Goal: Task Accomplishment & Management: Complete application form

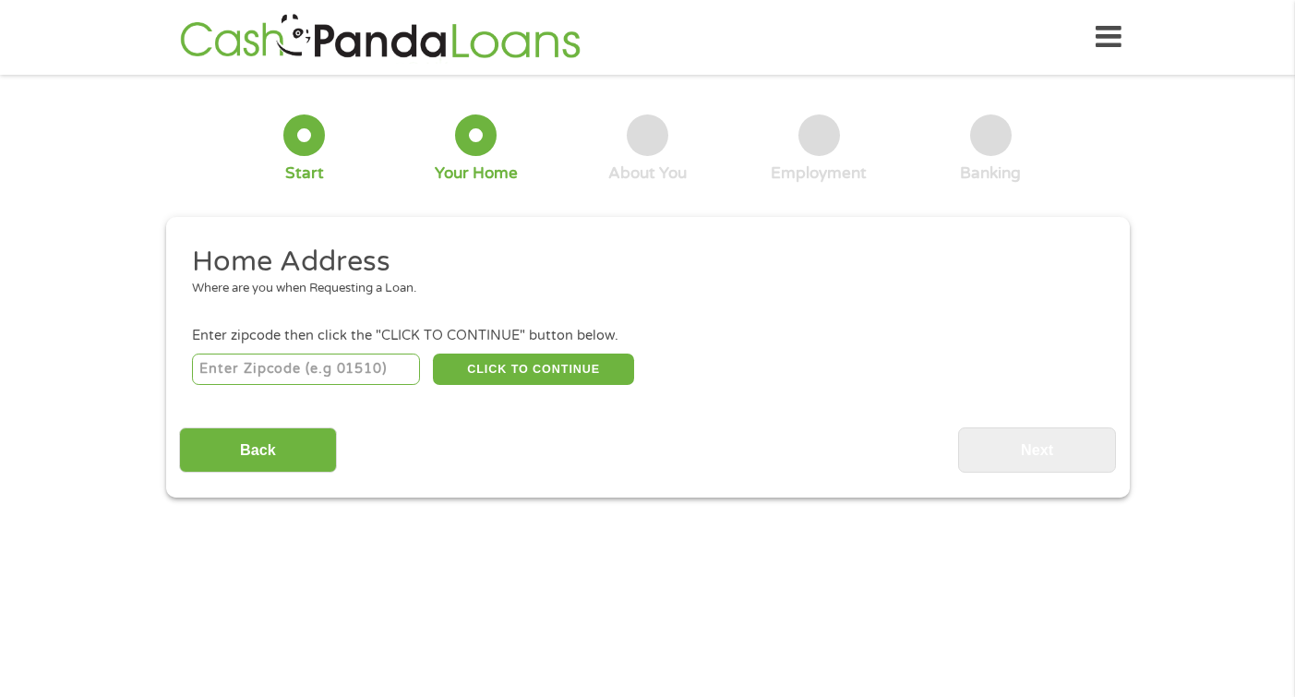
click at [373, 373] on input "number" at bounding box center [306, 369] width 228 height 31
type input "90048"
select select "[US_STATE]"
click at [552, 352] on div "90048 CLICK TO CONTINUE Please recheck your Zipcode, it seems to be Incorrect" at bounding box center [647, 369] width 910 height 38
click at [541, 364] on button "CLICK TO CONTINUE" at bounding box center [533, 369] width 201 height 31
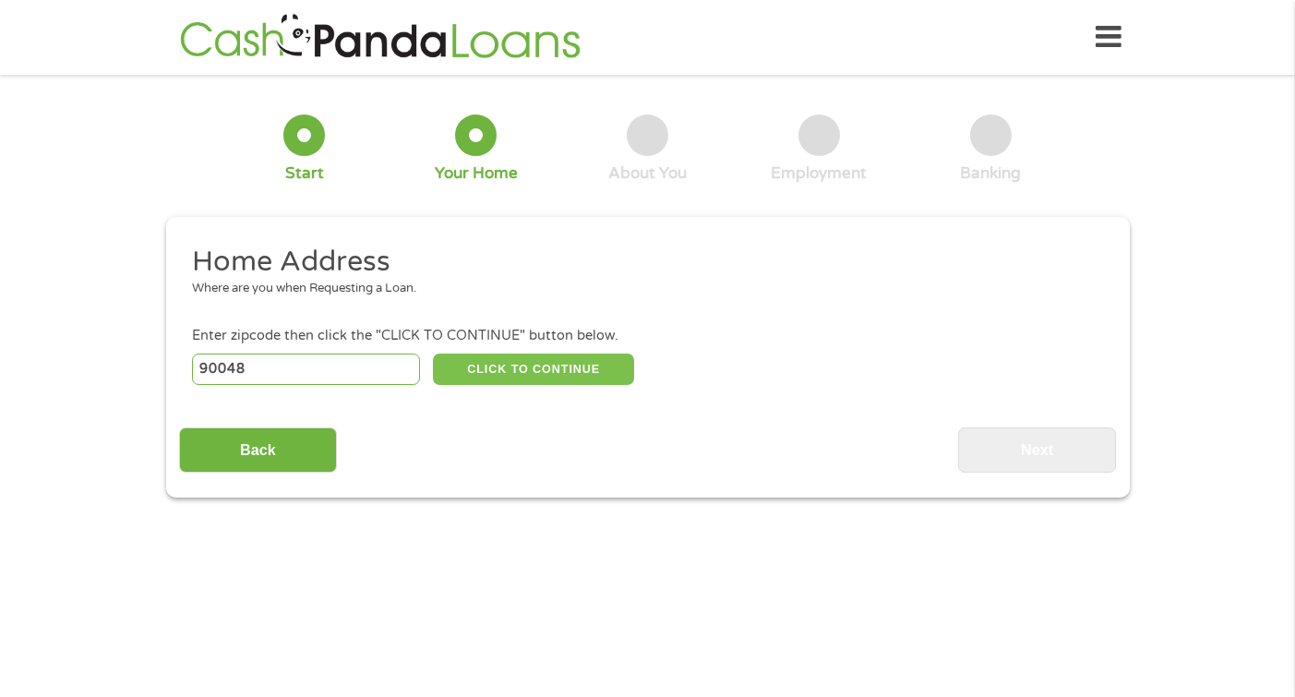
type input "90048"
type input "[GEOGRAPHIC_DATA]"
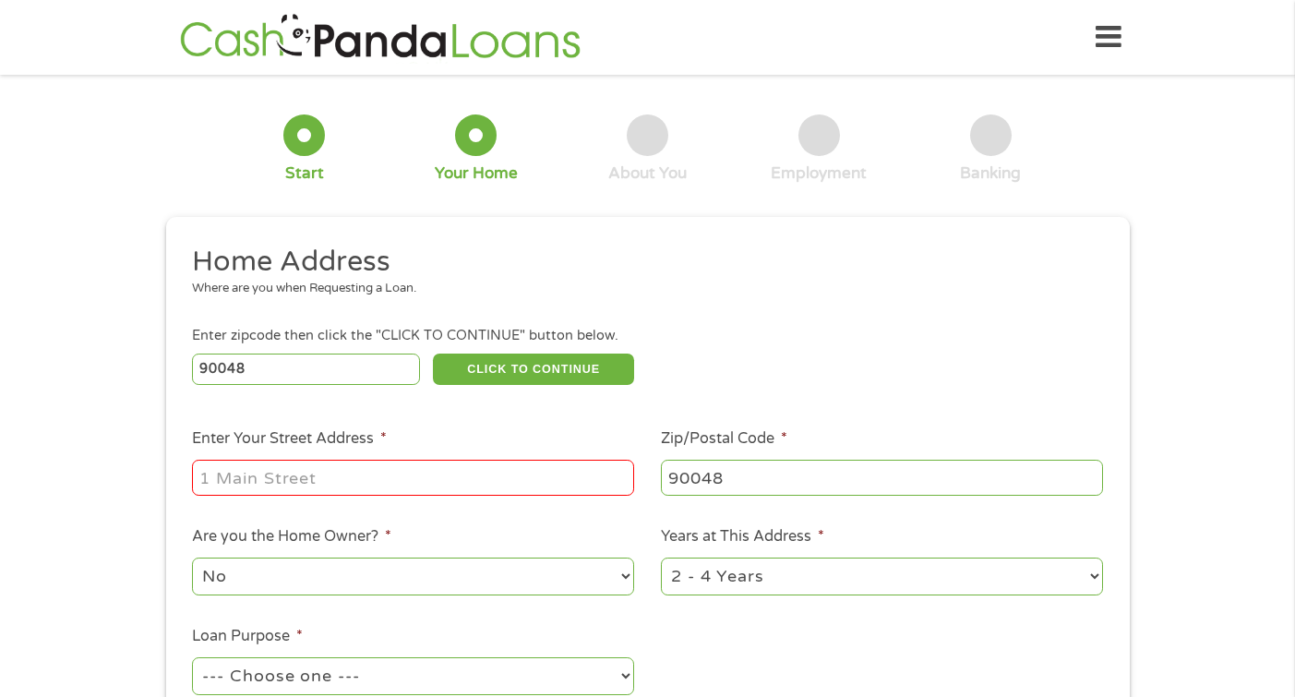
click at [367, 484] on input "Enter Your Street Address *" at bounding box center [413, 477] width 442 height 35
type input "[STREET_ADDRESS]"
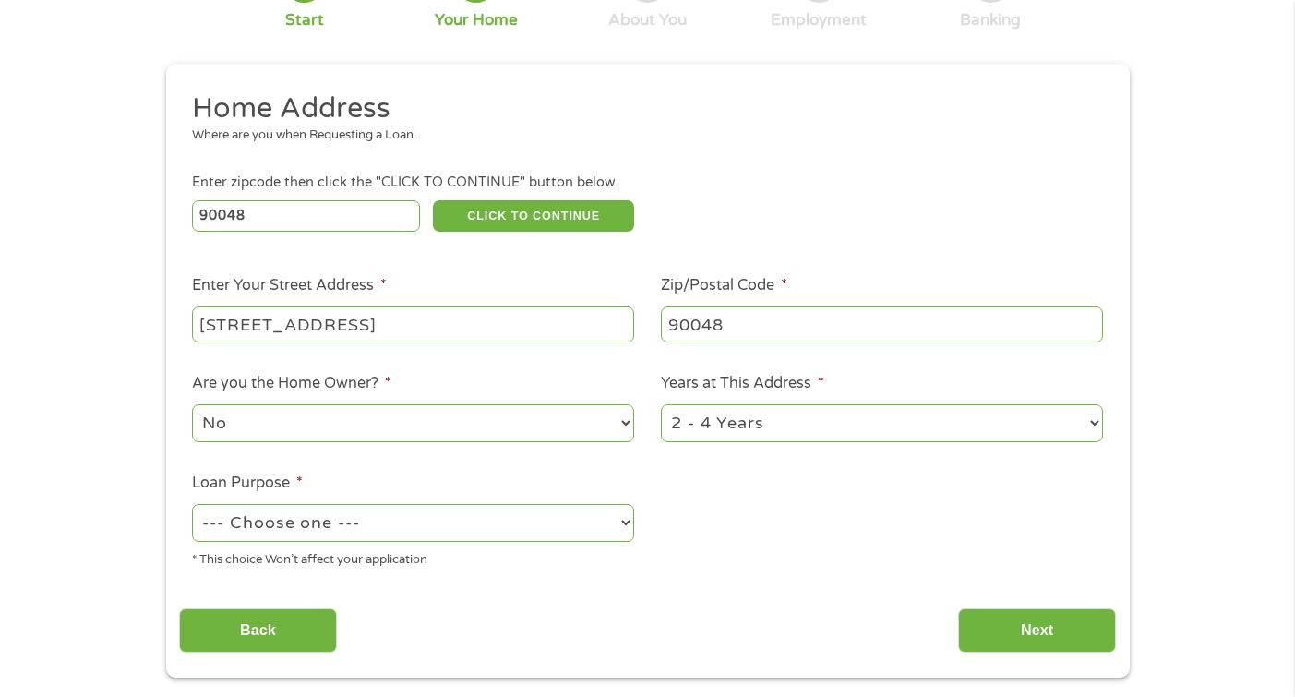
scroll to position [155, 0]
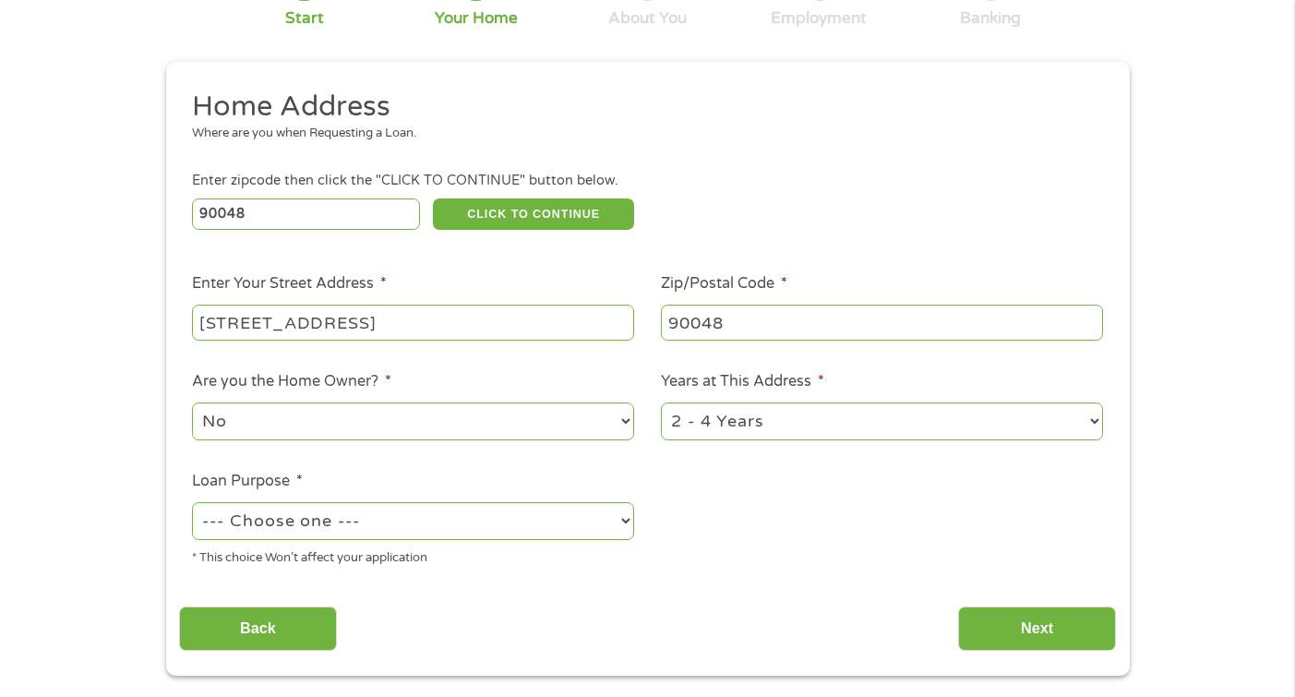
click at [370, 520] on select "--- Choose one --- Pay Bills Debt Consolidation Home Improvement Major Purchase…" at bounding box center [413, 521] width 442 height 38
select select "paybills"
click at [1025, 632] on input "Next" at bounding box center [1037, 629] width 158 height 45
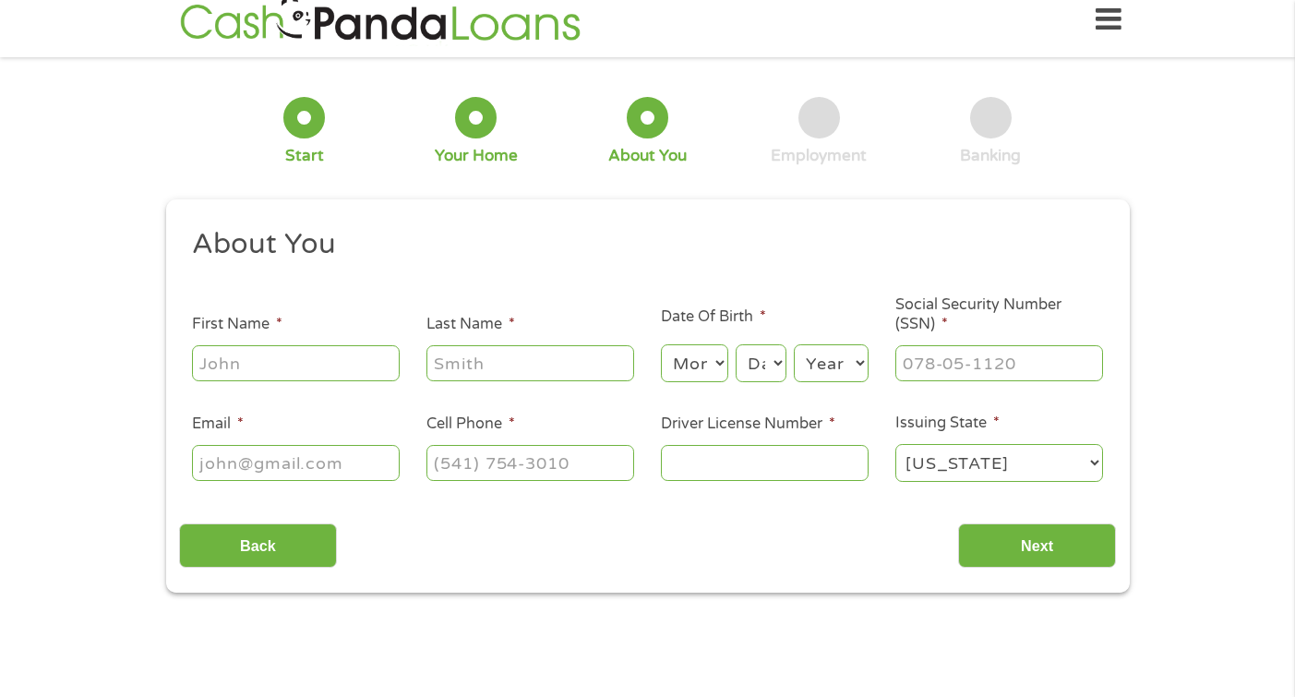
scroll to position [0, 0]
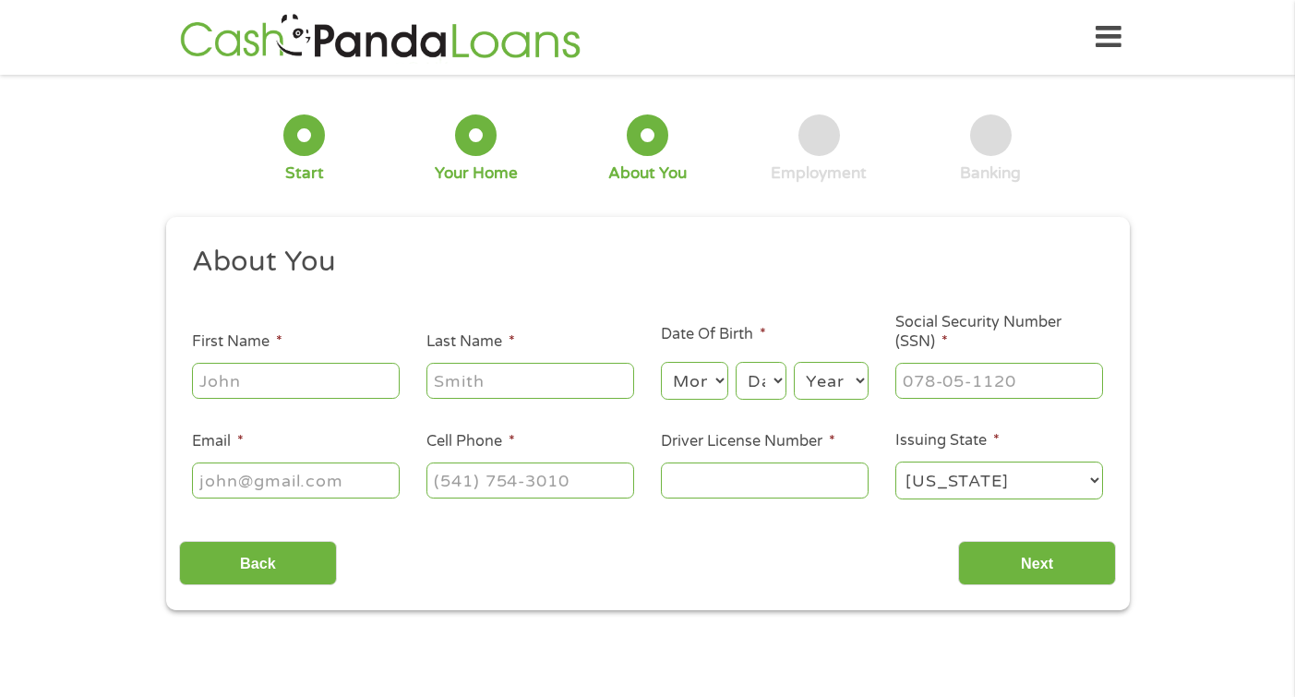
click at [309, 378] on input "First Name *" at bounding box center [296, 380] width 208 height 35
type input "[PERSON_NAME]"
type input "CLAIR"
type input "[EMAIL_ADDRESS][DOMAIN_NAME]"
type input "[PHONE_NUMBER]"
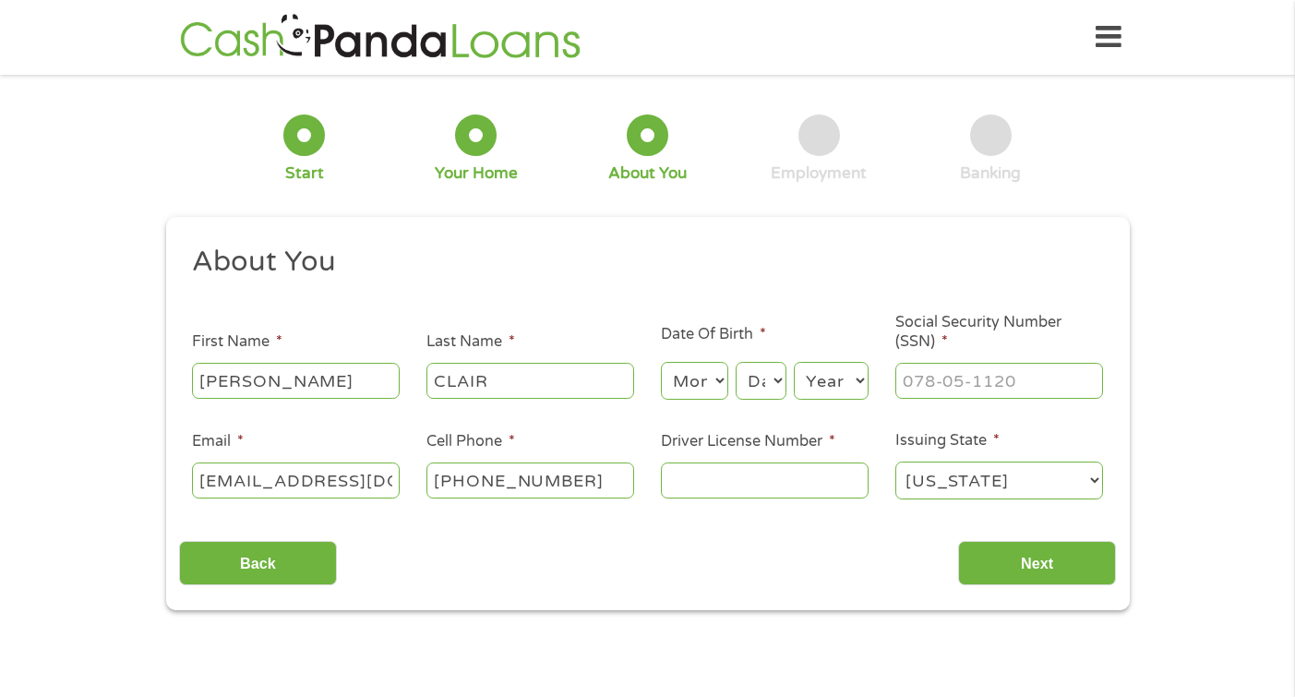
click at [436, 388] on input "CLAIR" at bounding box center [531, 380] width 208 height 35
type input "[PERSON_NAME]"
click at [694, 367] on select "Month 1 2 3 4 5 6 7 8 9 10 11 12" at bounding box center [694, 381] width 67 height 38
select select "9"
click at [755, 383] on select "Day 1 2 3 4 5 6 7 8 9 10 11 12 13 14 15 16 17 18 19 20 21 22 23 24 25 26 27 28 …" at bounding box center [761, 381] width 50 height 38
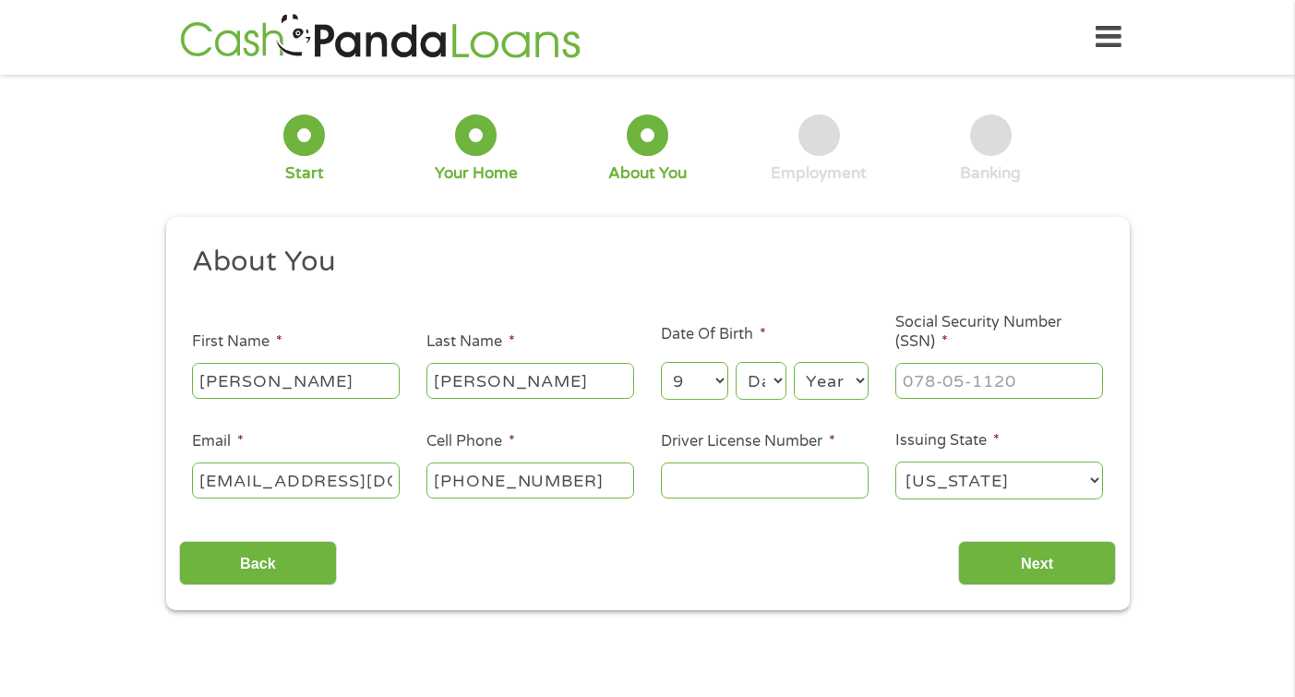
select select "22"
click at [833, 376] on select "Year [DATE] 2006 2005 2004 2003 2002 2001 2000 1999 1998 1997 1996 1995 1994 19…" at bounding box center [831, 381] width 75 height 38
select select "1984"
click at [928, 369] on input "___-__-____" at bounding box center [1000, 380] width 208 height 35
type input "529-83-8217"
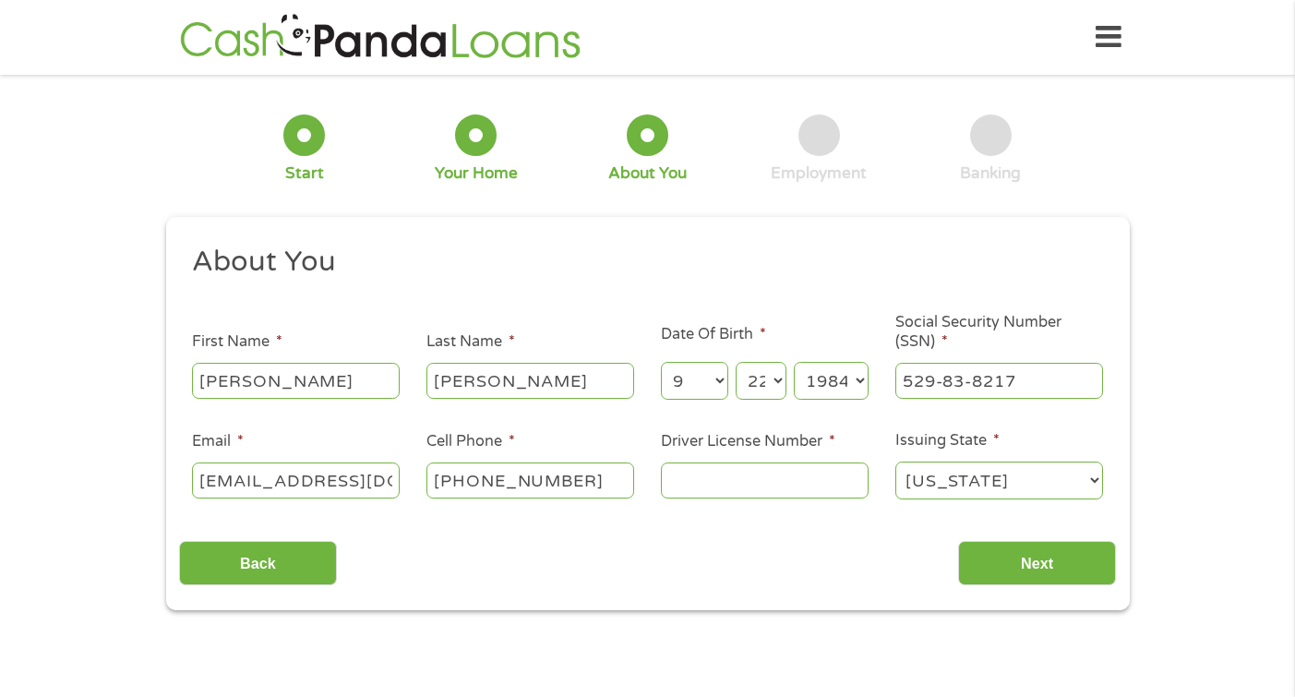
click at [821, 475] on input "Driver License Number *" at bounding box center [765, 480] width 208 height 35
type input "d"
type input "D"
type input "D06039680"
click at [1026, 570] on input "Next" at bounding box center [1037, 563] width 158 height 45
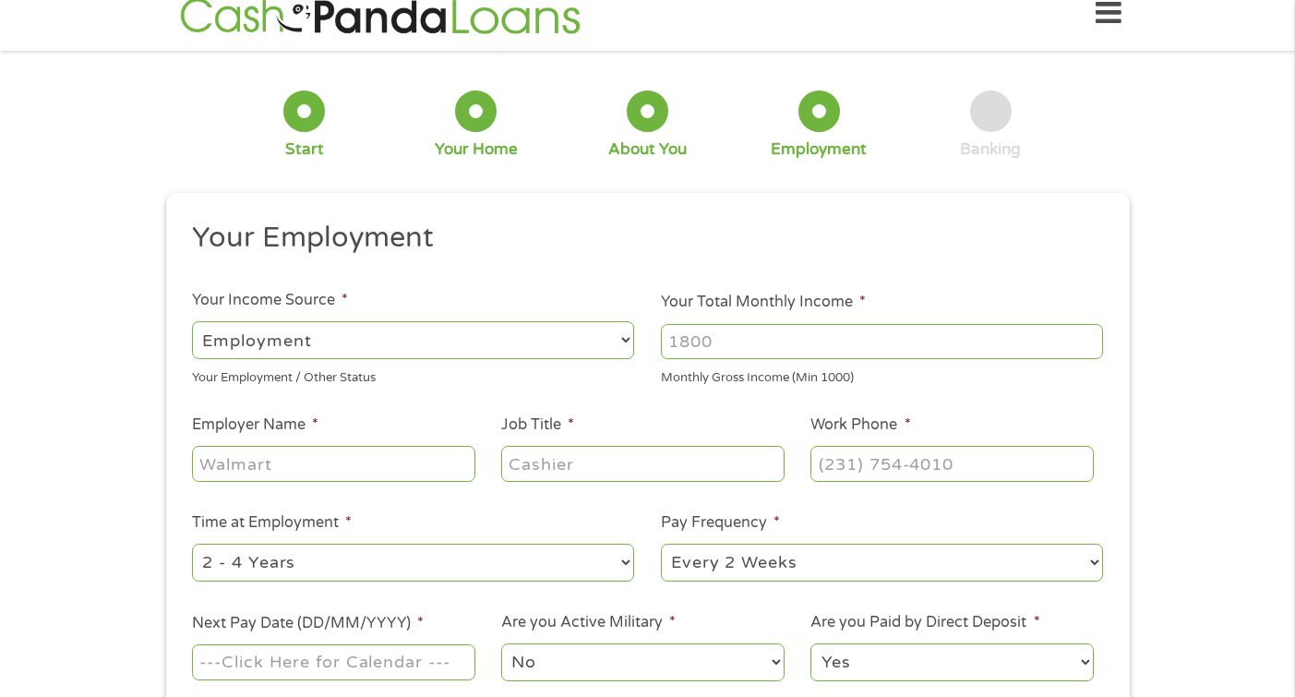
scroll to position [30, 0]
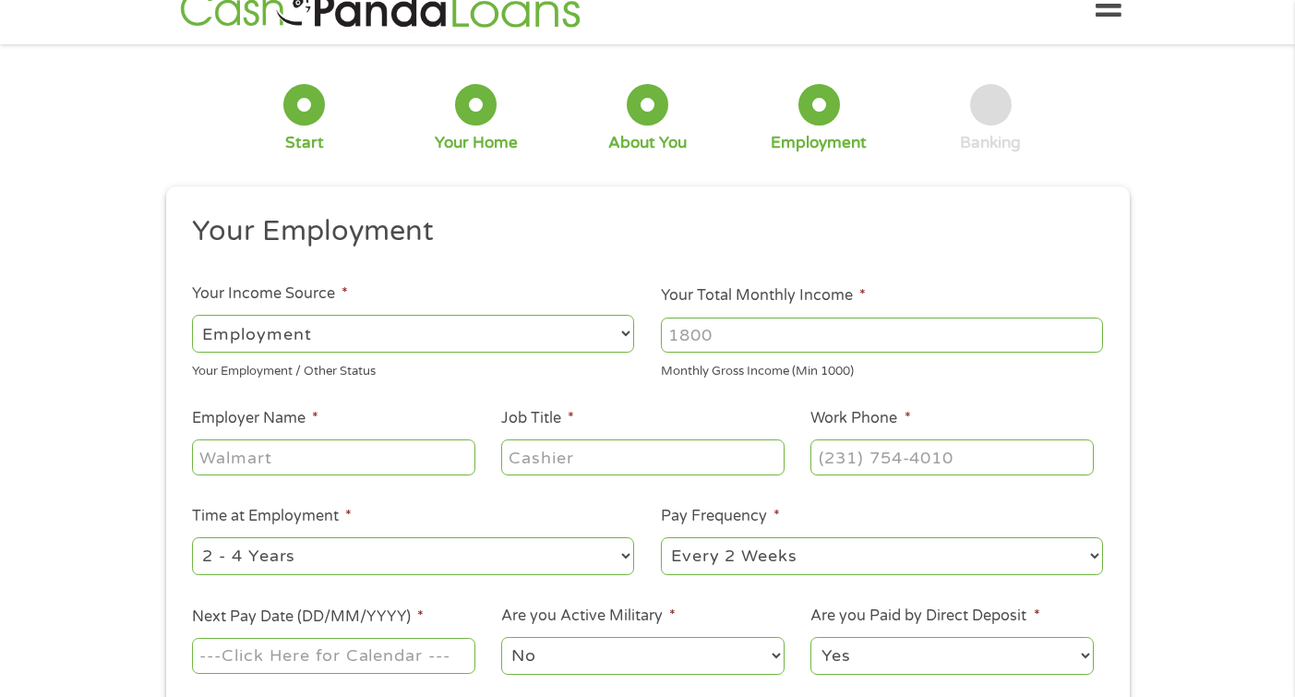
click at [580, 340] on select "--- Choose one --- Employment [DEMOGRAPHIC_DATA] Benefits" at bounding box center [413, 334] width 442 height 38
select select "selfEmployed"
click at [741, 340] on input "Your Total Monthly Income *" at bounding box center [882, 335] width 442 height 35
type input "4000"
click at [425, 455] on input "Employer Name *" at bounding box center [333, 456] width 283 height 35
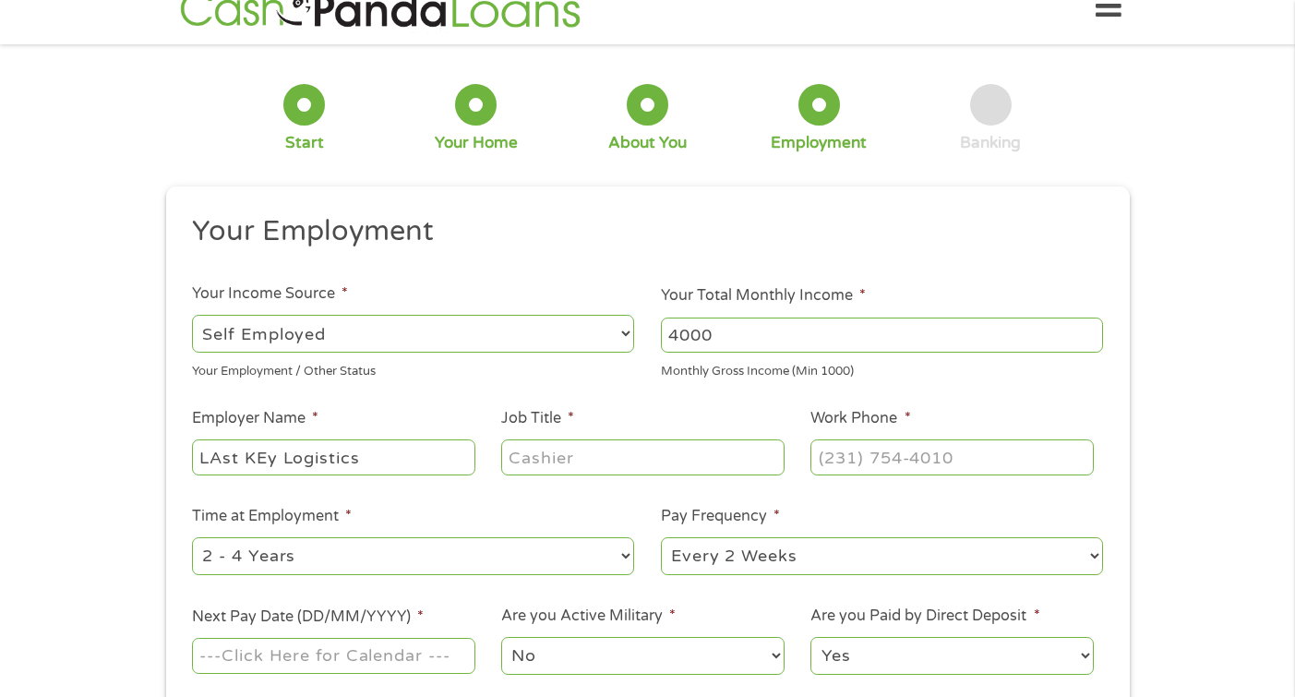
type input "LAst KEy Logistics"
click at [563, 459] on input "Job Title *" at bounding box center [642, 456] width 283 height 35
type input "Production MAnager"
click at [859, 455] on input "Work Phone *" at bounding box center [952, 456] width 283 height 35
type input "[PHONE_NUMBER]"
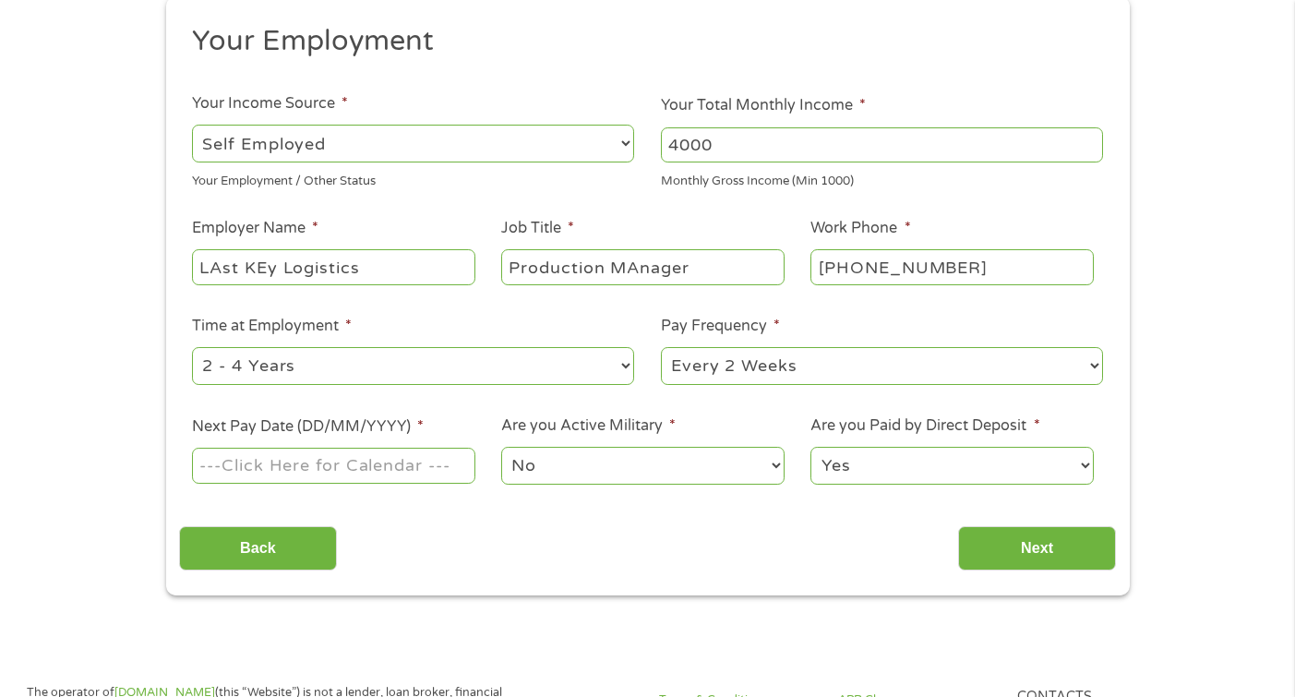
scroll to position [225, 0]
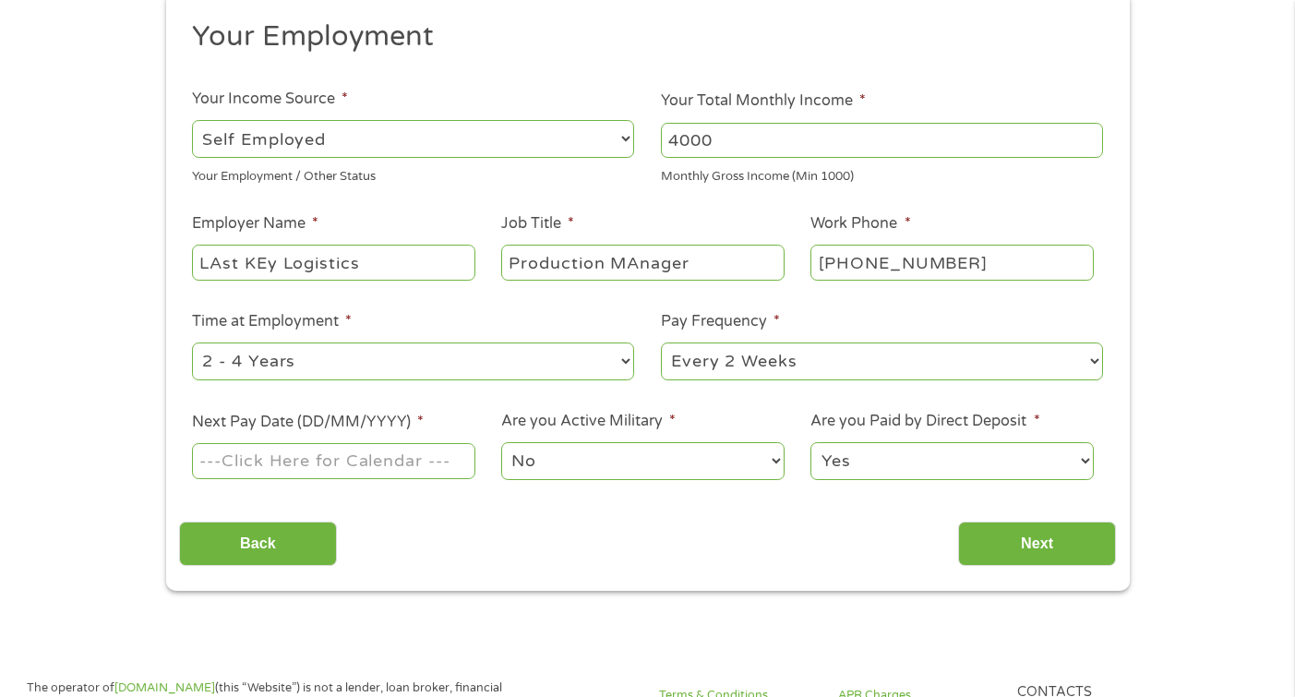
click at [367, 466] on input "Next Pay Date (DD/MM/YYYY) *" at bounding box center [333, 460] width 283 height 35
click at [363, 425] on label "Next Pay Date (DD/MM/YYYY) *" at bounding box center [308, 422] width 232 height 19
click at [363, 443] on input "Next Pay Date (DD/MM/YYYY) *" at bounding box center [333, 460] width 283 height 35
click at [373, 459] on input "Next Pay Date (DD/MM/YYYY) *" at bounding box center [333, 460] width 283 height 35
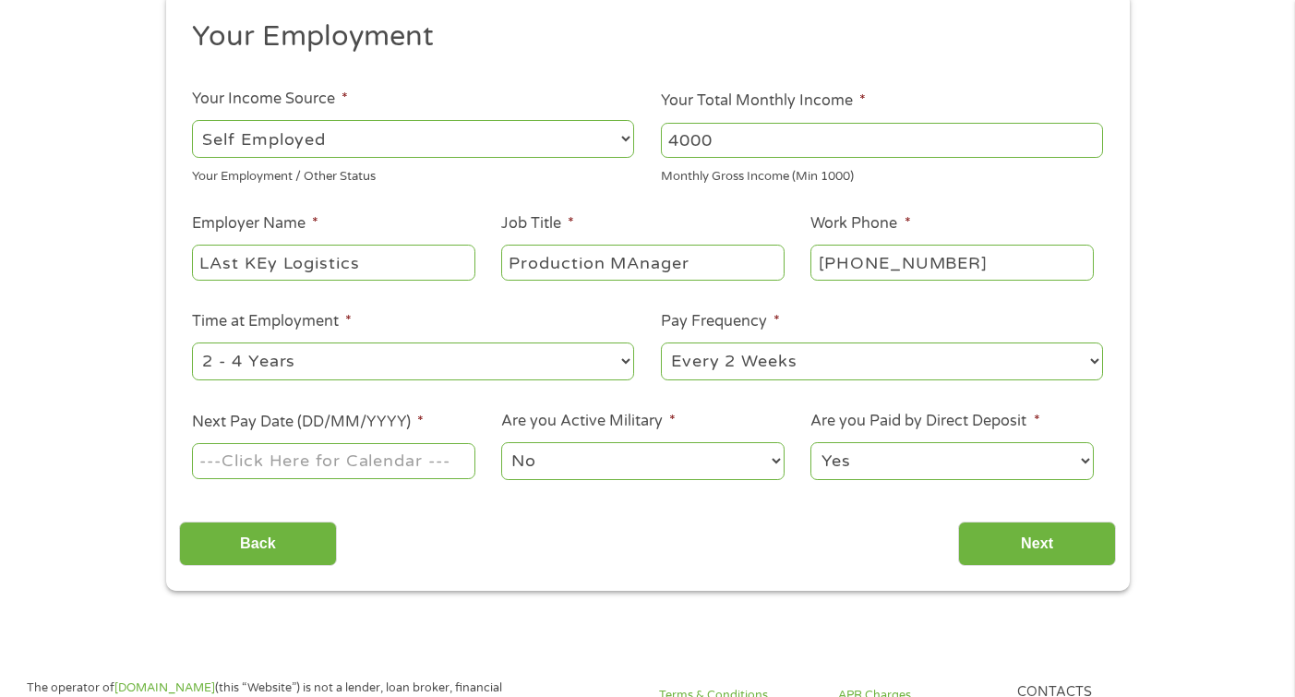
click at [295, 461] on input "Next Pay Date (DD/MM/YYYY) *" at bounding box center [333, 460] width 283 height 35
type input "[DATE]"
click at [886, 454] on select "Yes No" at bounding box center [952, 461] width 283 height 38
click at [982, 542] on input "Next" at bounding box center [1037, 544] width 158 height 45
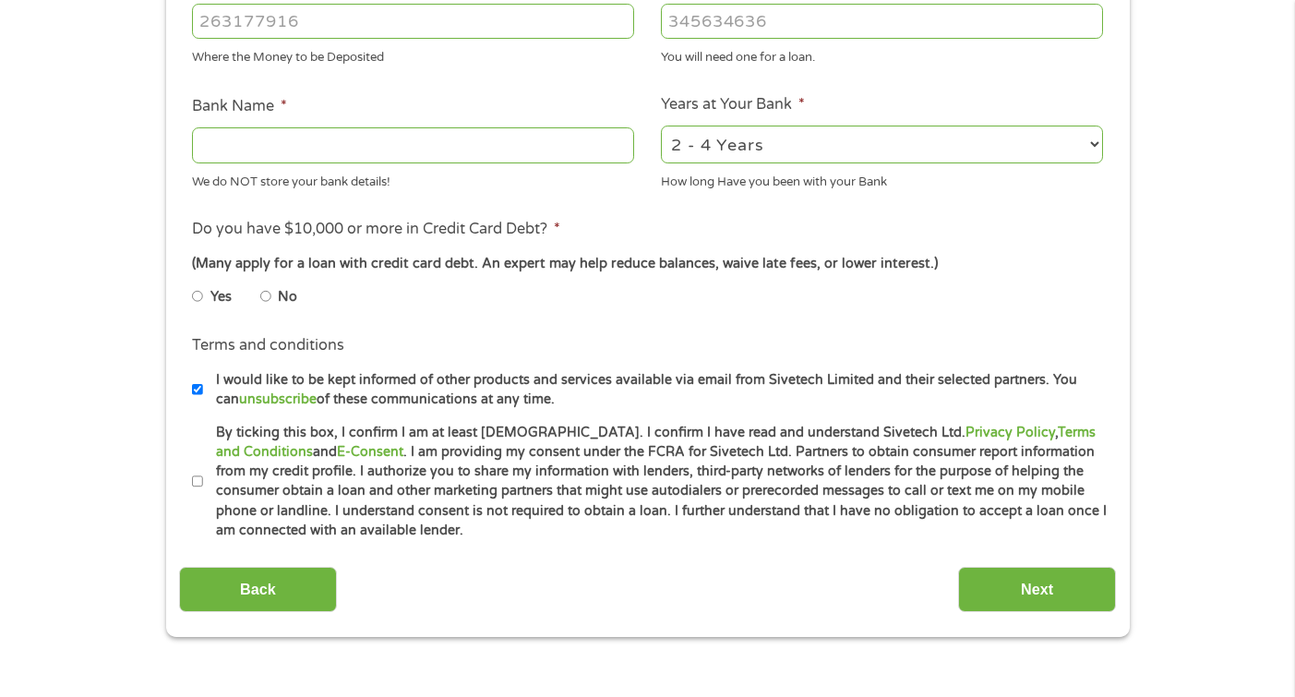
scroll to position [624, 0]
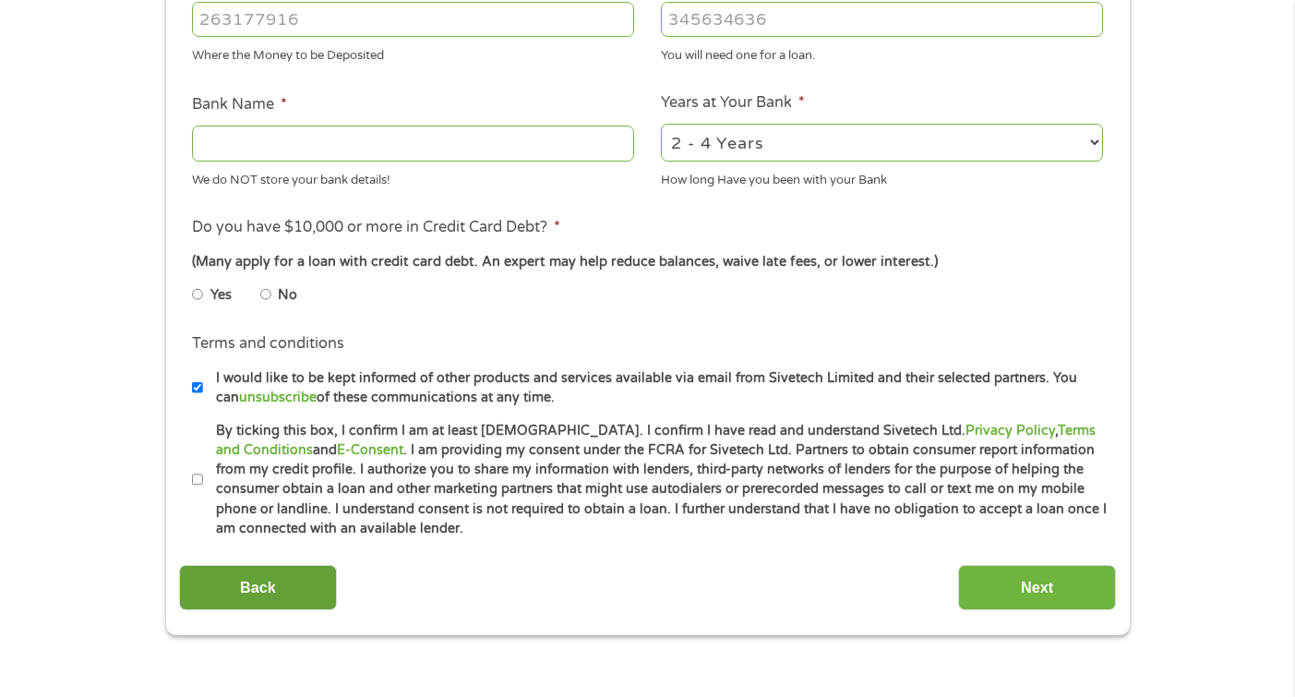
click at [254, 582] on input "Back" at bounding box center [258, 587] width 158 height 45
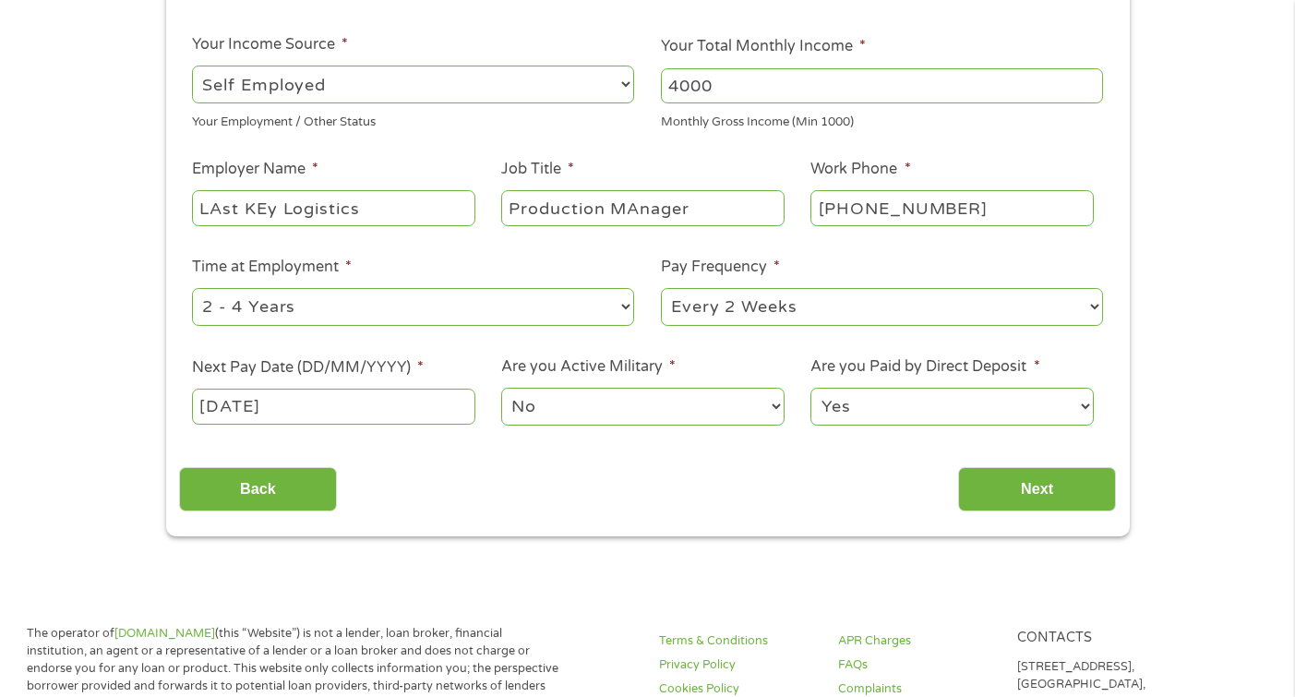
scroll to position [296, 0]
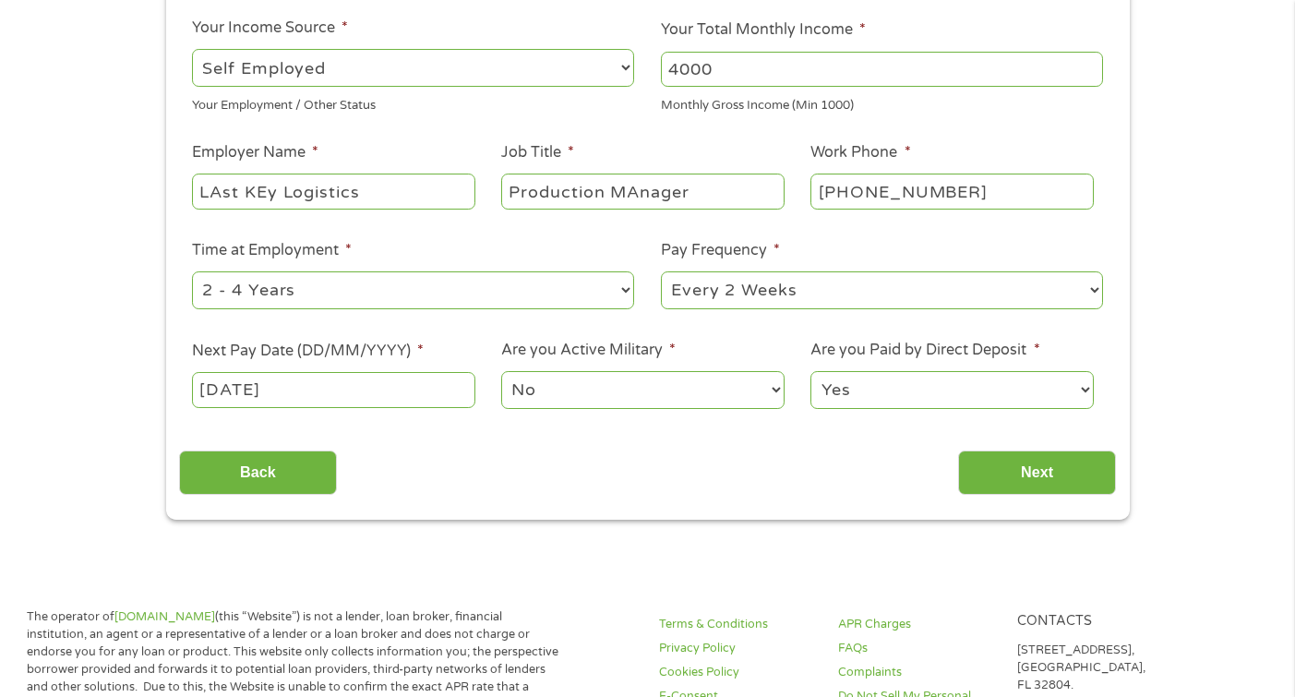
click at [836, 395] on select "Yes No" at bounding box center [952, 390] width 283 height 38
select select "0"
click at [989, 472] on input "Next" at bounding box center [1037, 473] width 158 height 45
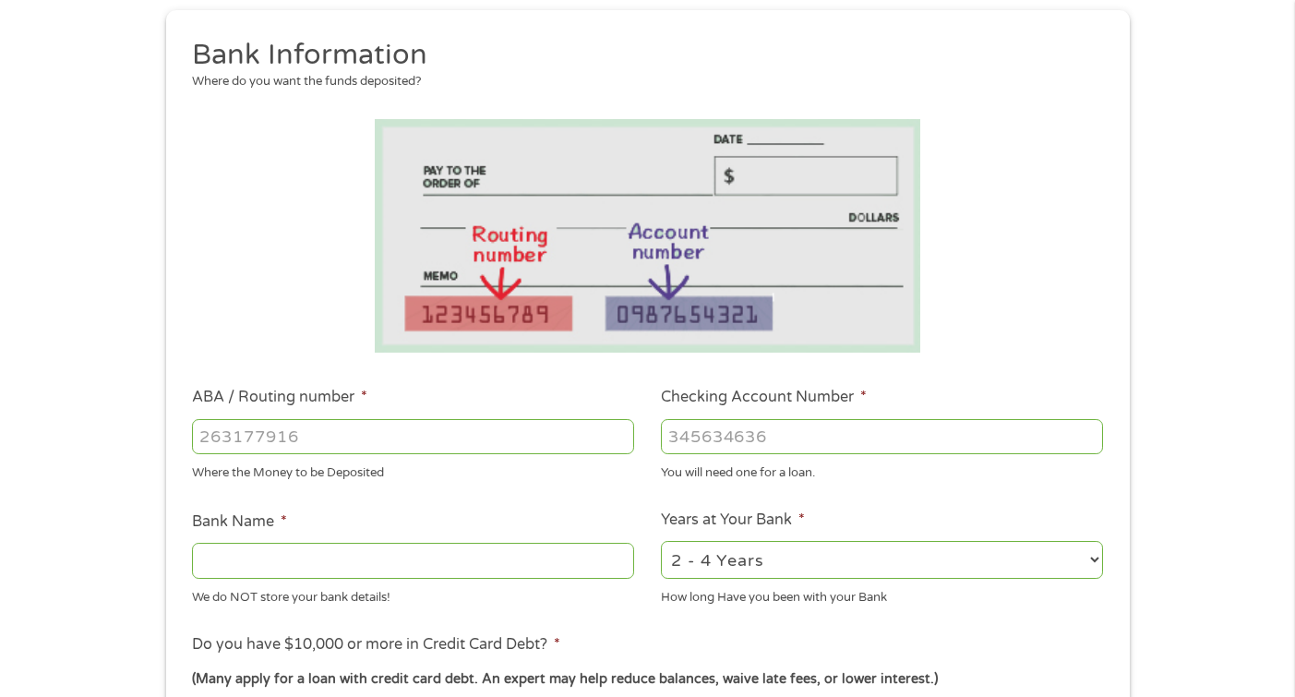
scroll to position [212, 0]
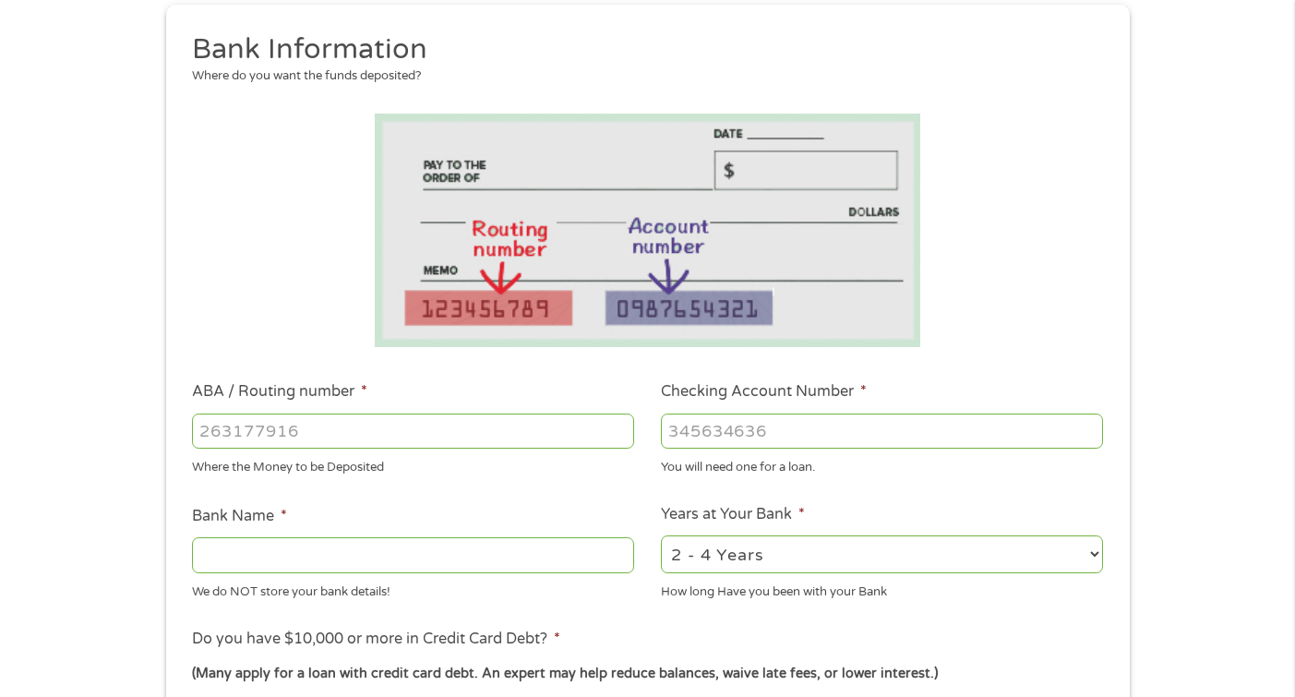
click at [286, 424] on input "ABA / Routing number *" at bounding box center [413, 431] width 442 height 35
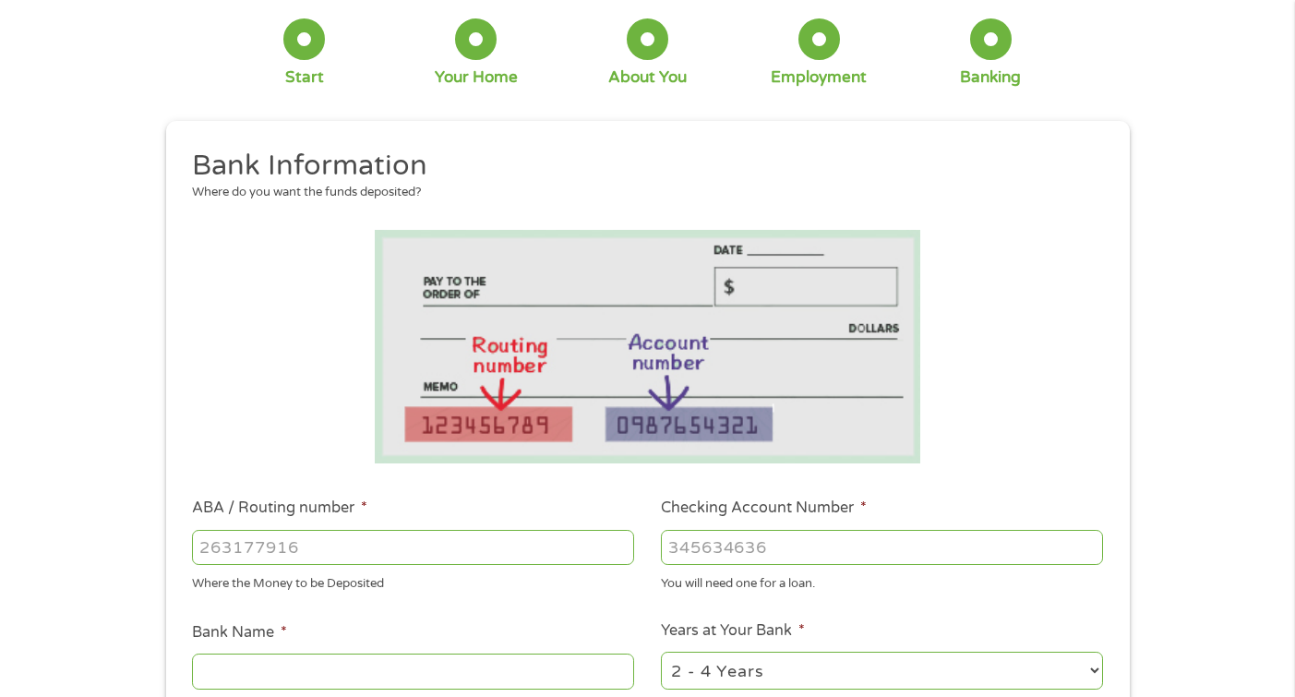
scroll to position [102, 0]
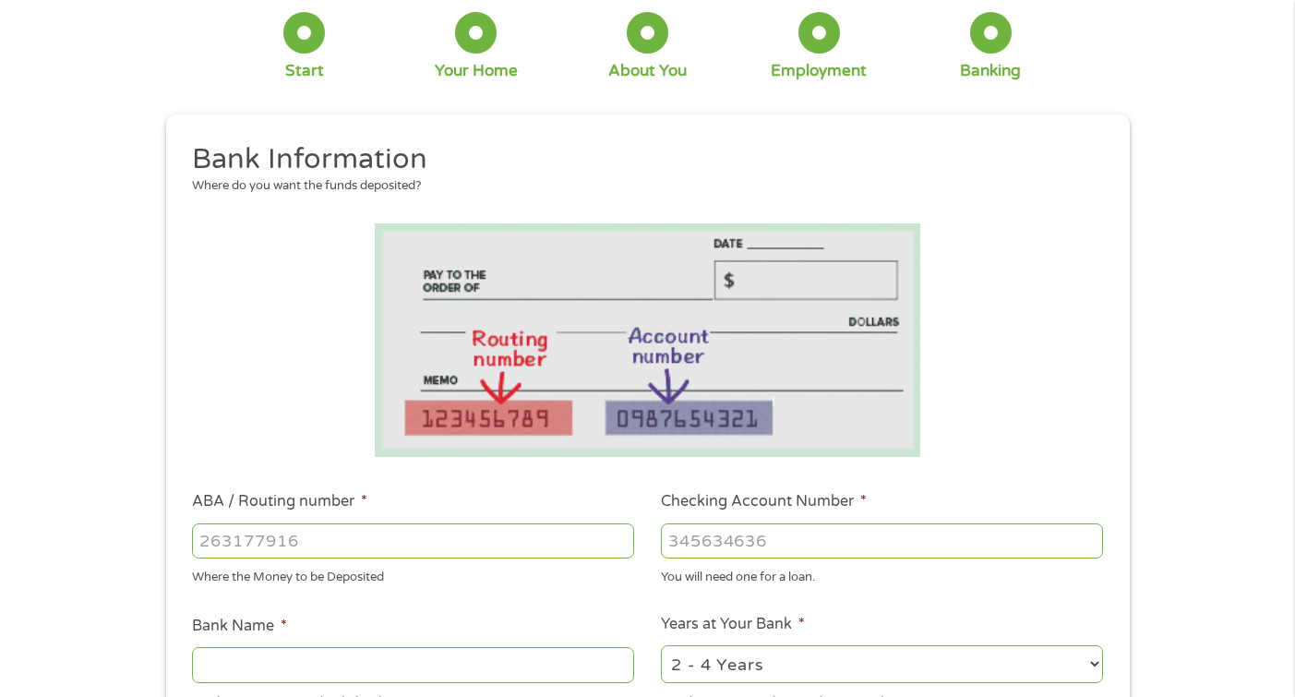
click at [340, 537] on input "ABA / Routing number *" at bounding box center [413, 540] width 442 height 35
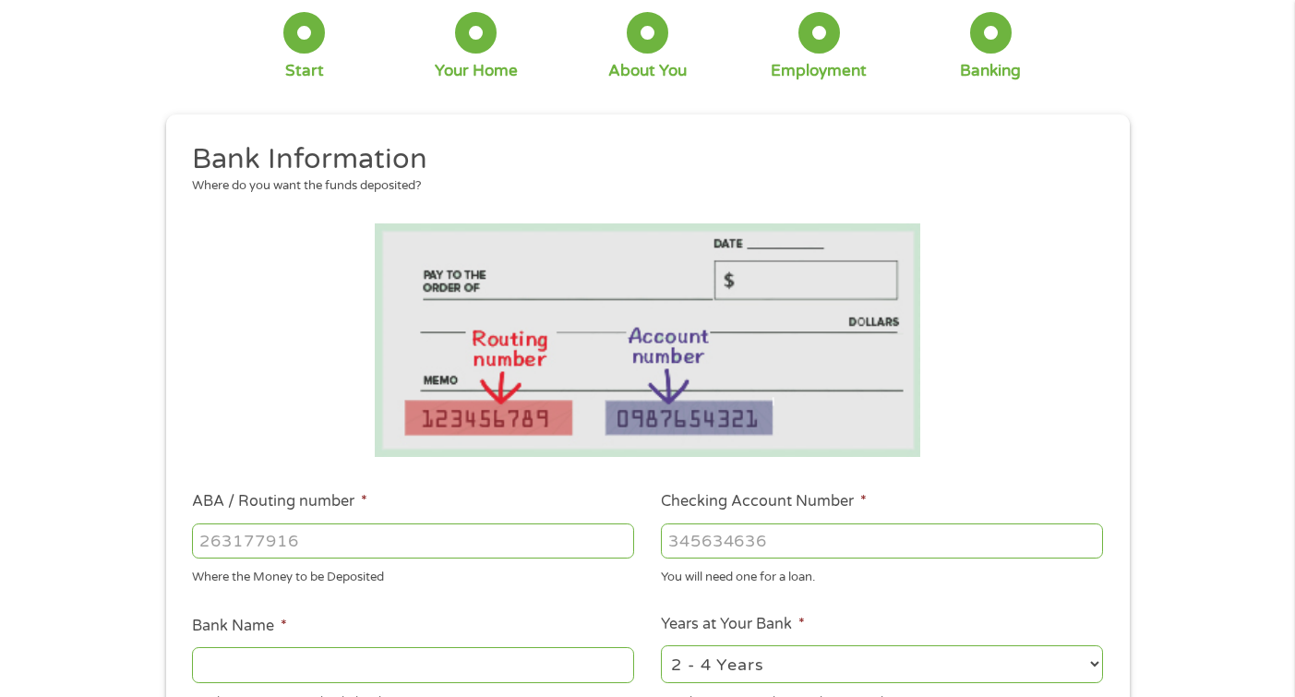
click at [340, 537] on input "ABA / Routing number *" at bounding box center [413, 540] width 442 height 35
click at [339, 537] on input "ABA / Routing number *" at bounding box center [413, 540] width 442 height 35
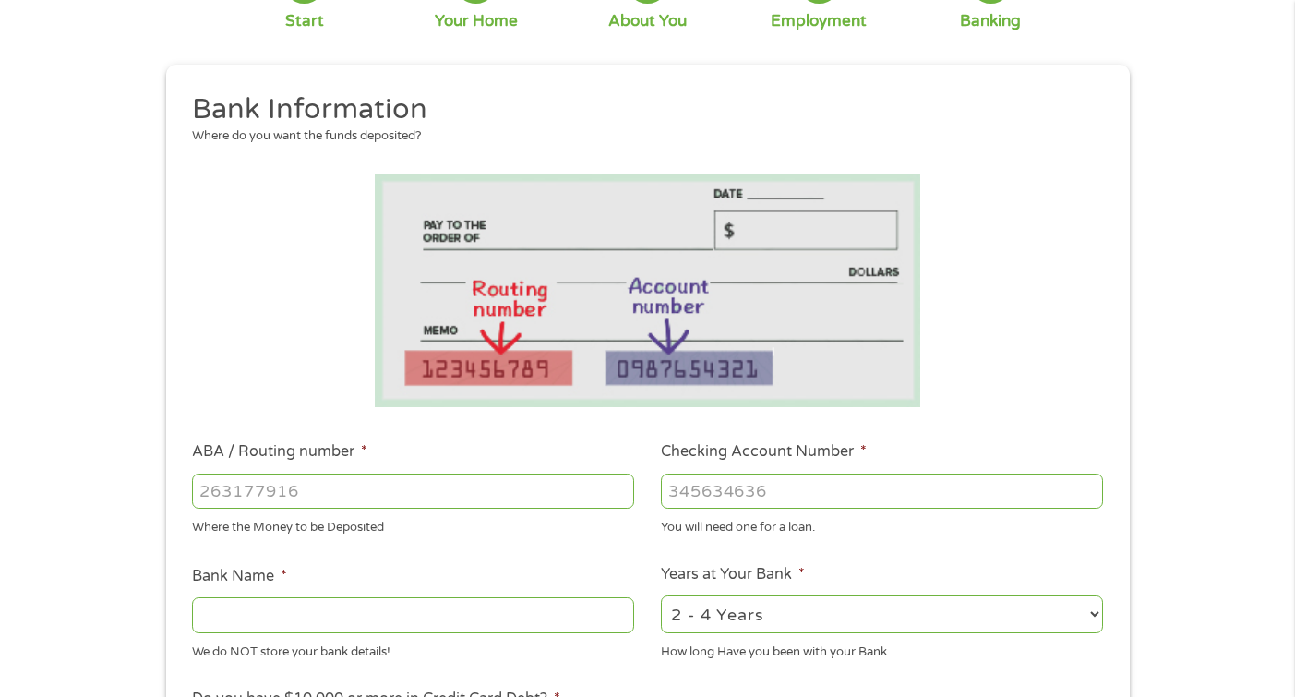
scroll to position [159, 0]
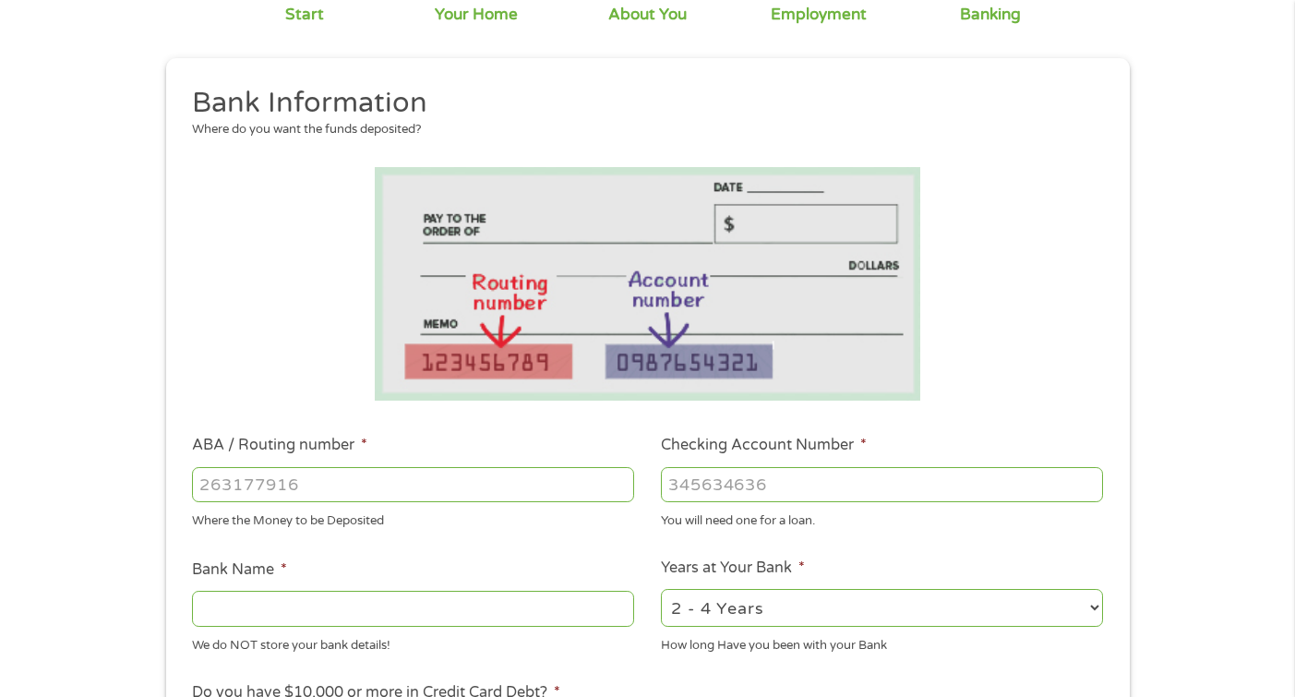
click at [273, 611] on input "Bank Name *" at bounding box center [413, 608] width 442 height 35
type input "chase"
click at [319, 472] on input "ABA / Routing number *" at bounding box center [413, 484] width 442 height 35
type input "-1"
click at [619, 488] on input "-1" at bounding box center [413, 484] width 442 height 35
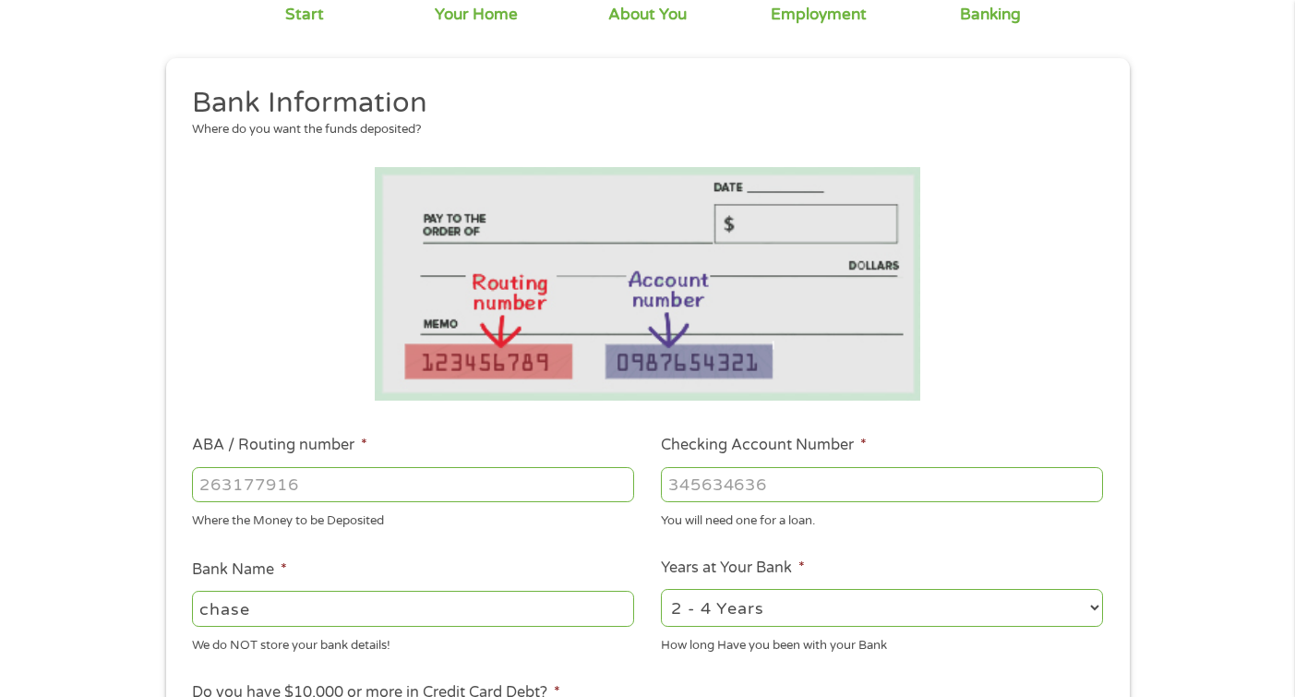
paste input "number"
type input "322271627"
type input "[PERSON_NAME] [PERSON_NAME] BANK NA"
type input "322271627"
click at [745, 492] on input "Checking Account Number *" at bounding box center [882, 484] width 442 height 35
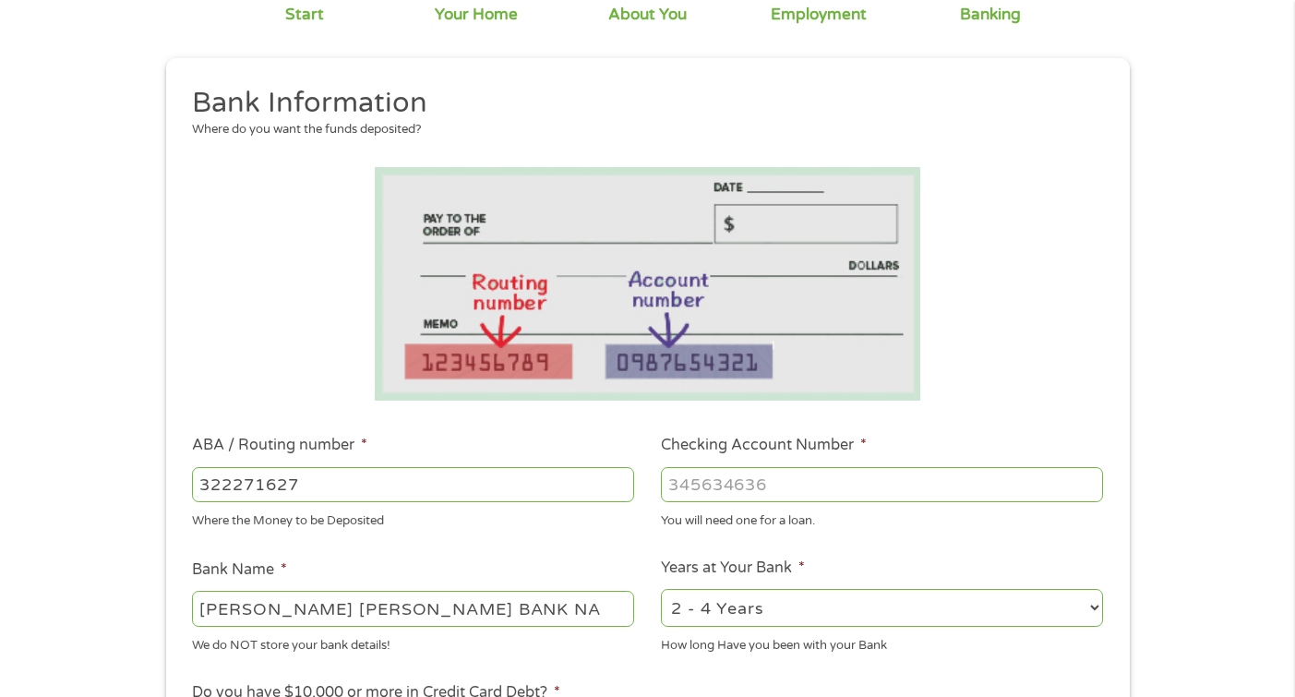
click at [793, 491] on input "Checking Account Number *" at bounding box center [882, 484] width 442 height 35
paste input "number"
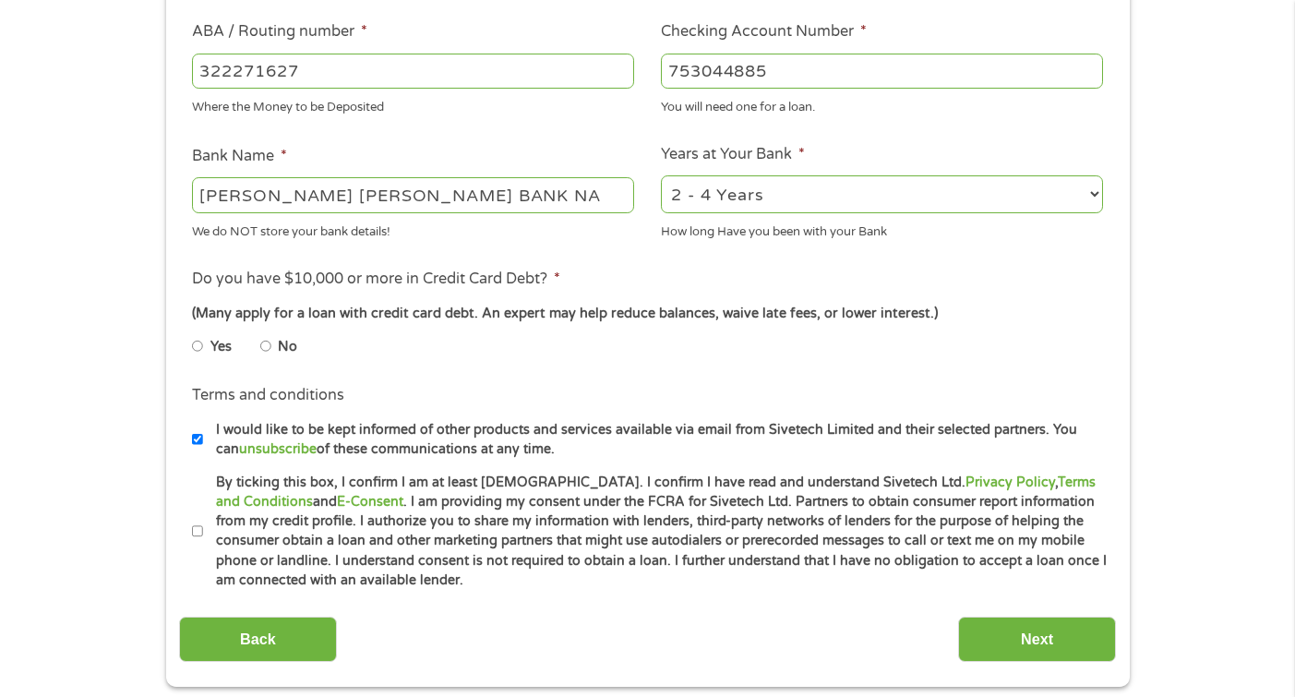
scroll to position [576, 0]
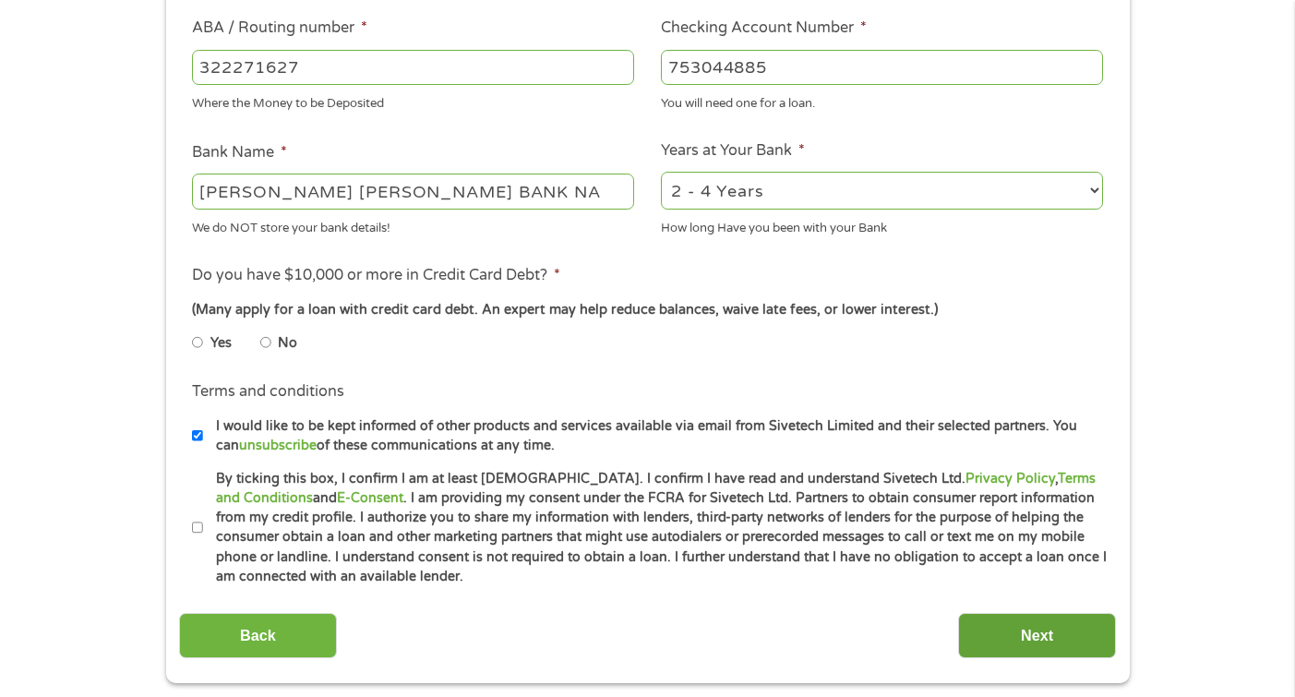
type input "753044885"
click at [1060, 643] on input "Next" at bounding box center [1037, 635] width 158 height 45
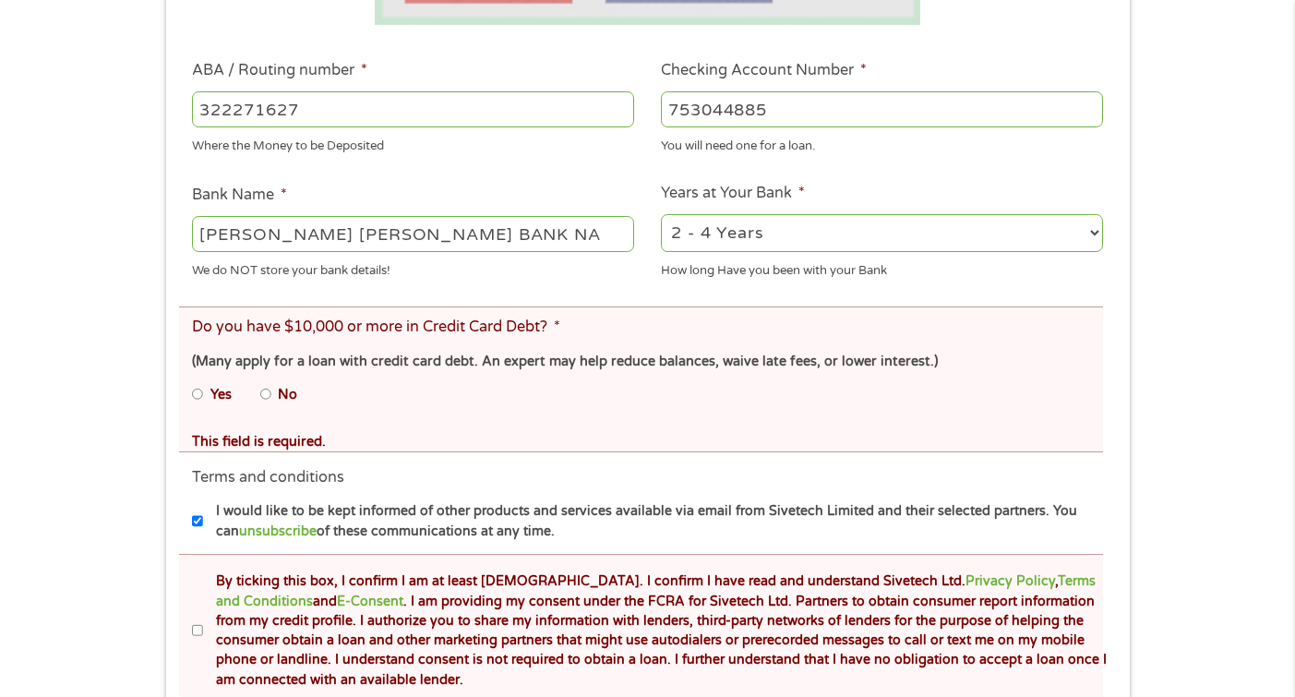
scroll to position [607, 0]
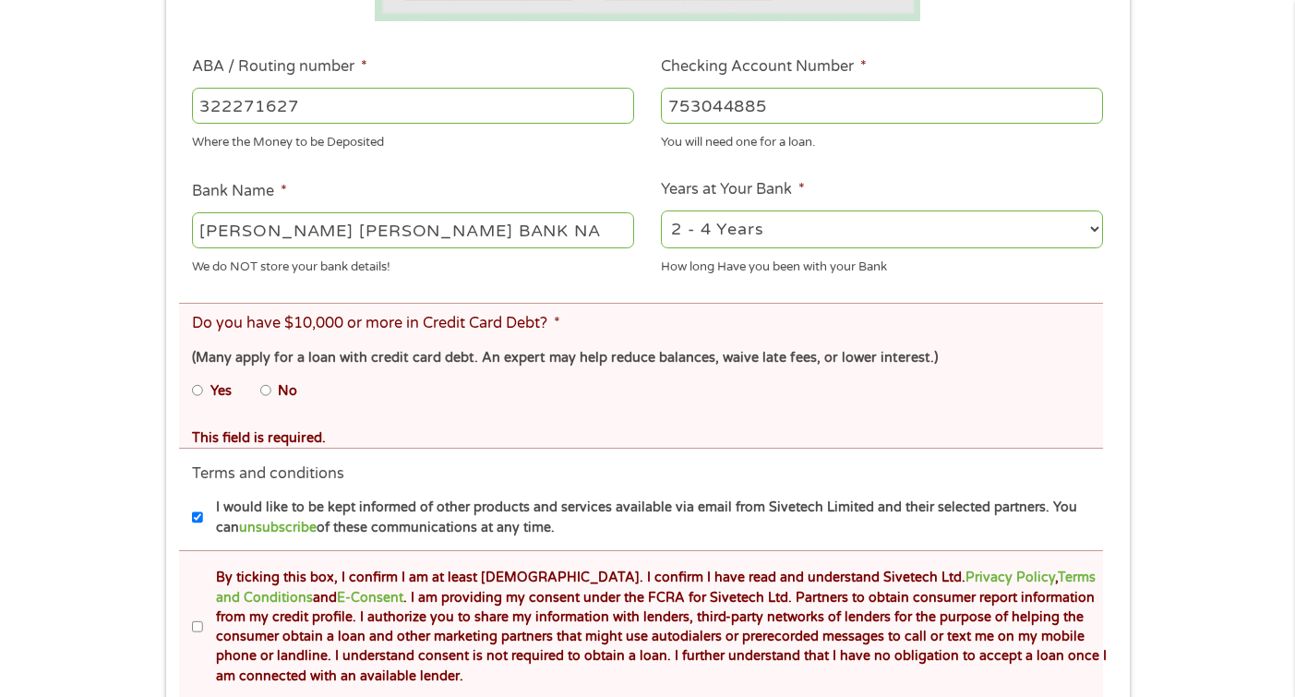
click at [266, 388] on input "No" at bounding box center [265, 391] width 11 height 30
radio input "true"
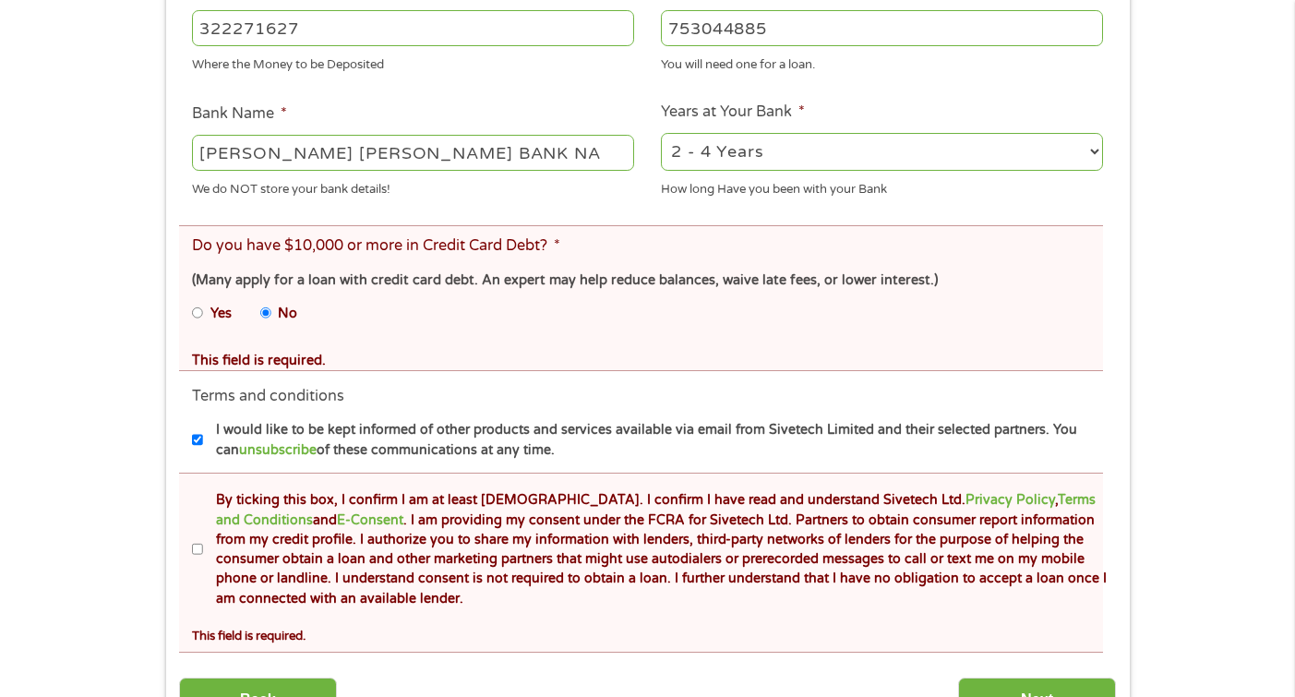
scroll to position [718, 0]
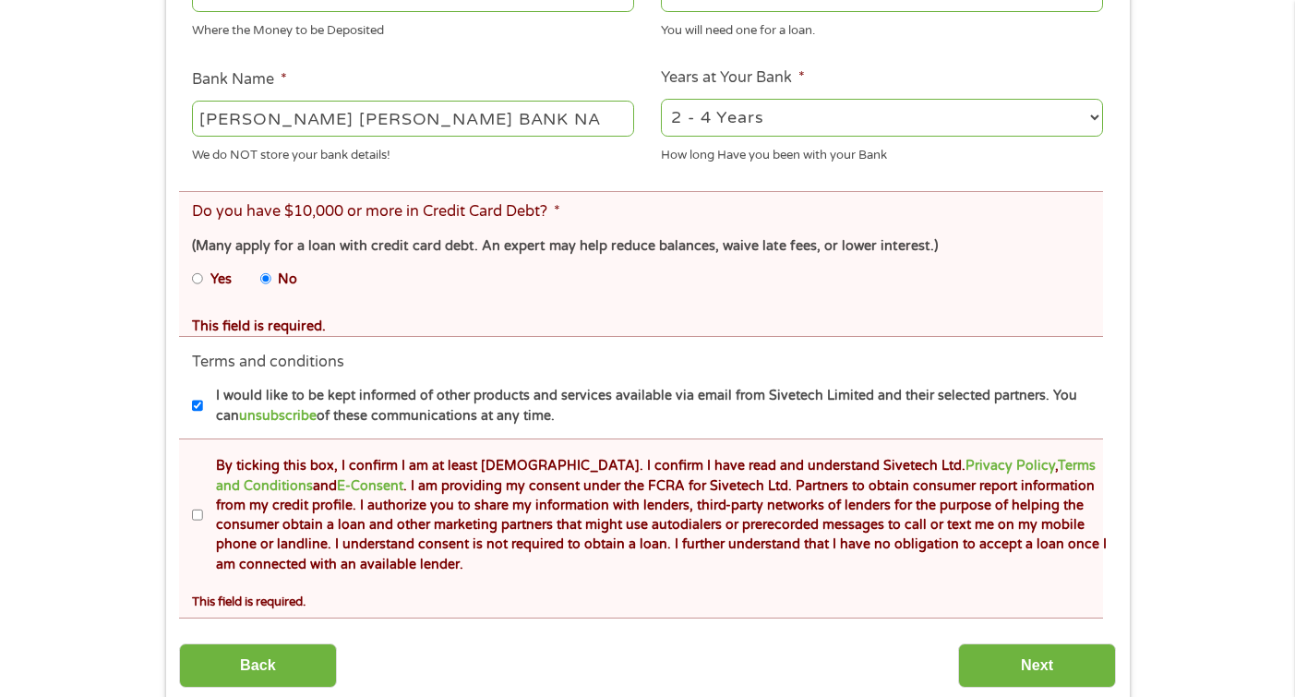
click at [201, 517] on input "By ticking this box, I confirm I am at least [DEMOGRAPHIC_DATA]. I confirm I ha…" at bounding box center [197, 515] width 11 height 30
checkbox input "true"
click at [999, 655] on input "Next" at bounding box center [1037, 665] width 158 height 45
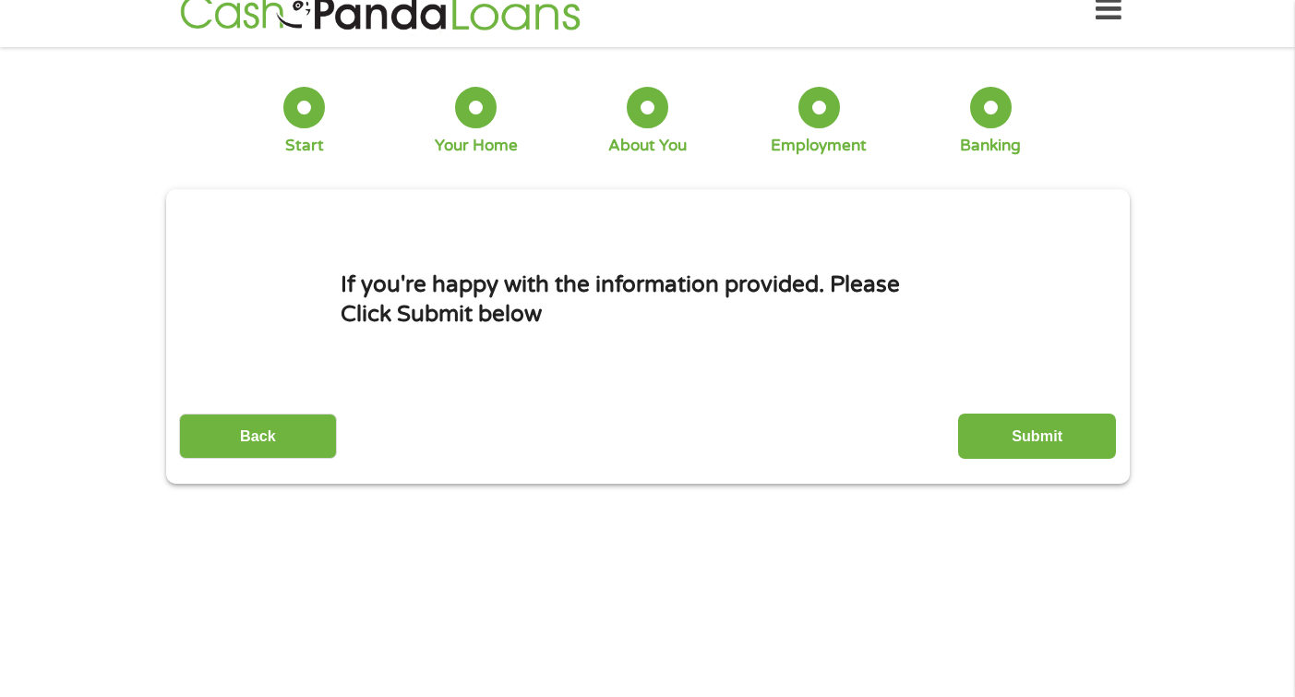
scroll to position [0, 0]
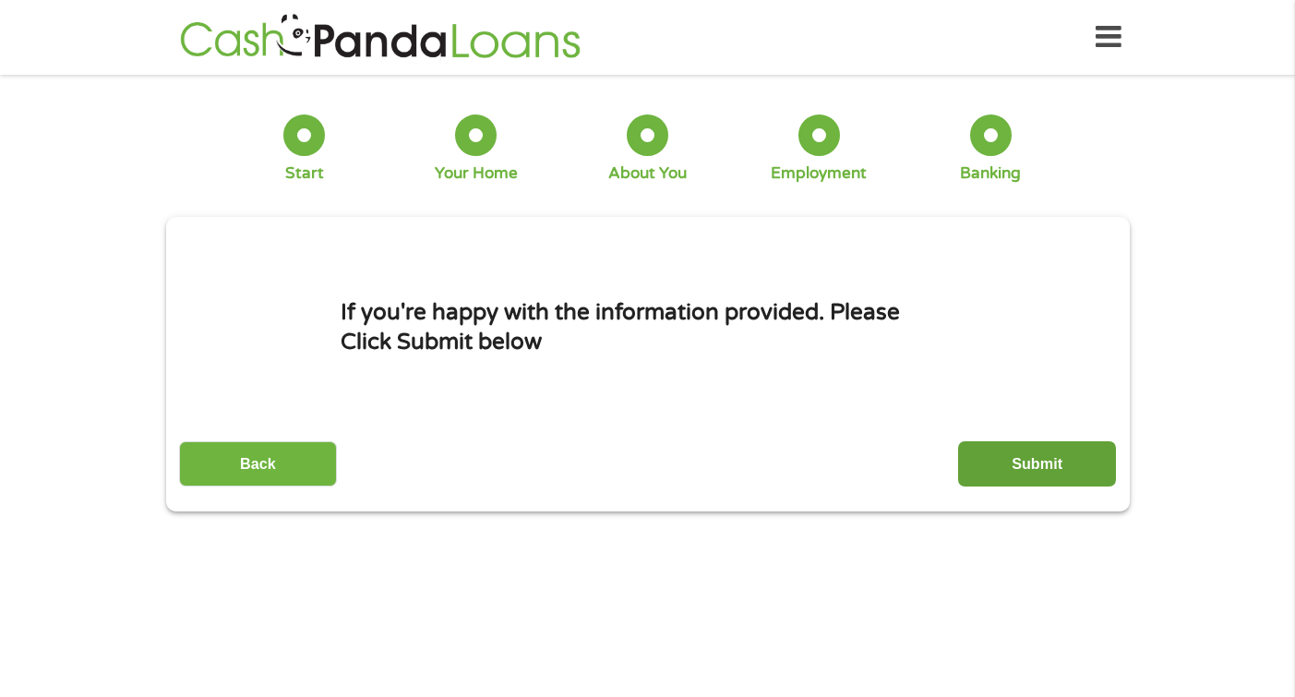
click at [1012, 456] on input "Submit" at bounding box center [1037, 463] width 158 height 45
